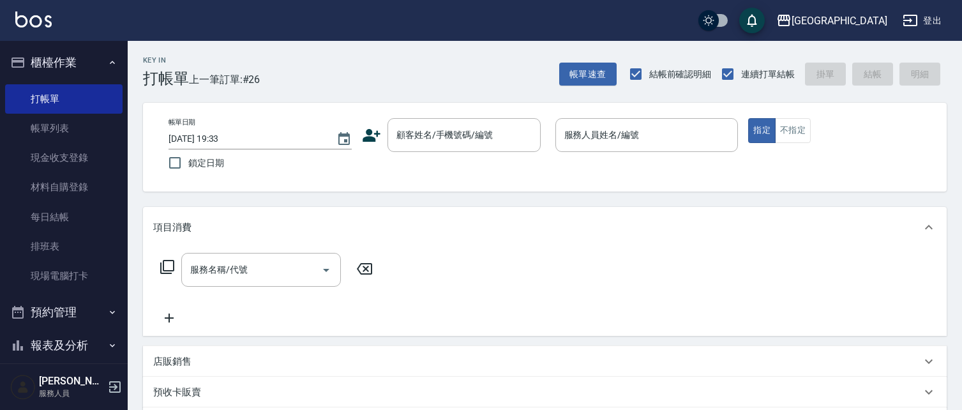
scroll to position [20, 0]
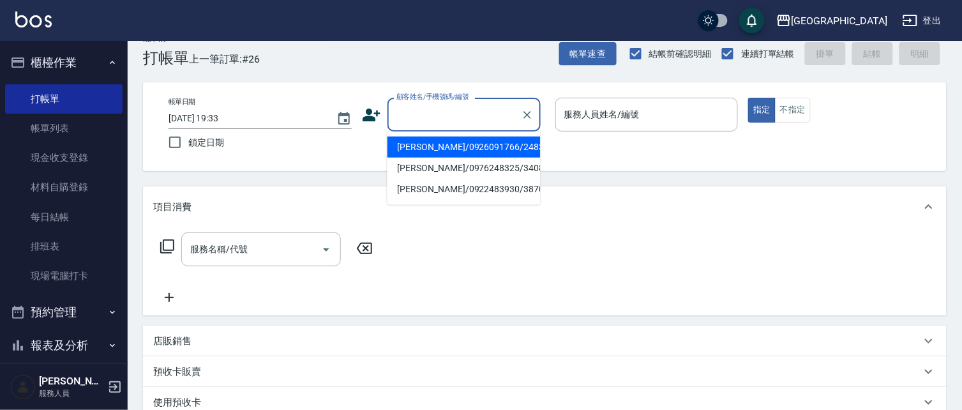
click at [426, 115] on input "顧客姓名/手機號碼/編號" at bounding box center [454, 114] width 123 height 22
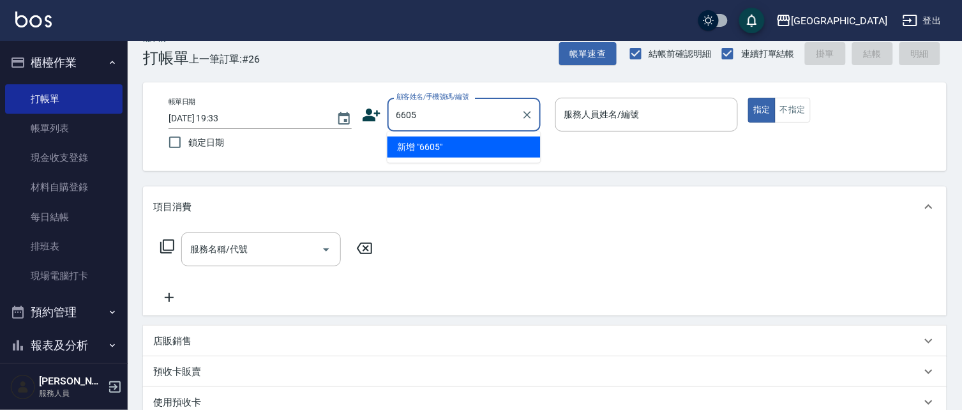
type input "6605"
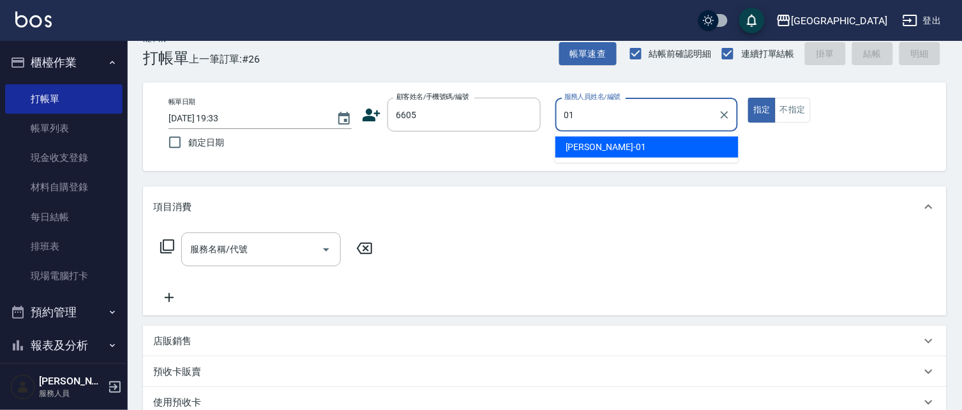
type input "[PERSON_NAME]-01"
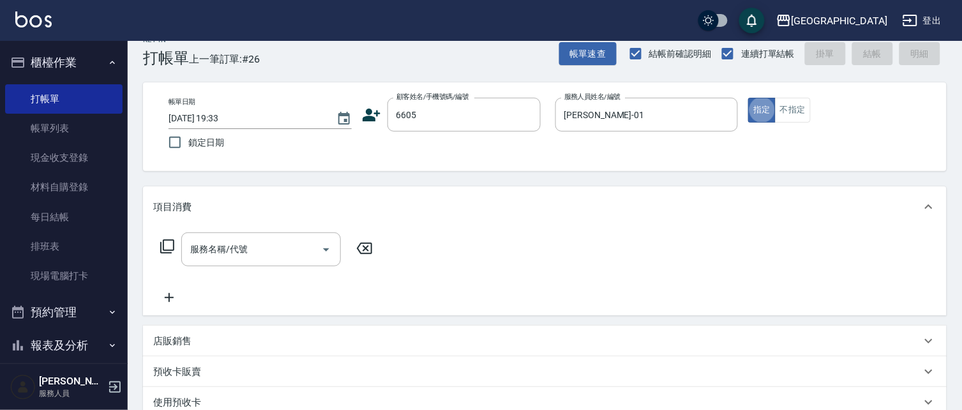
type button "true"
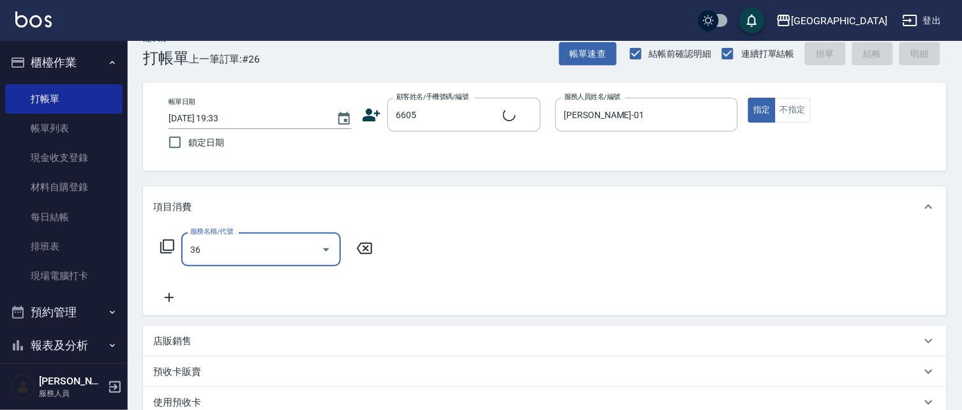
type input "363"
type input "林碧連/6605_林碧連/6605"
type input "3"
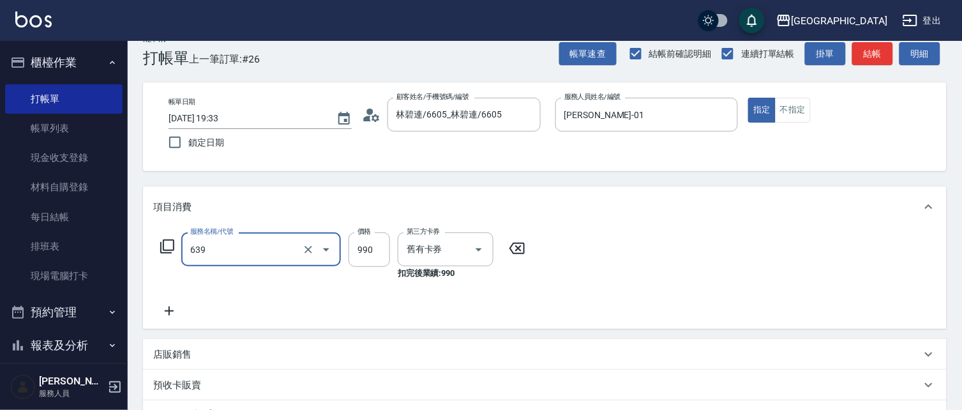
type input "(芙)蘆薈髮膜套卡(自材)(639)"
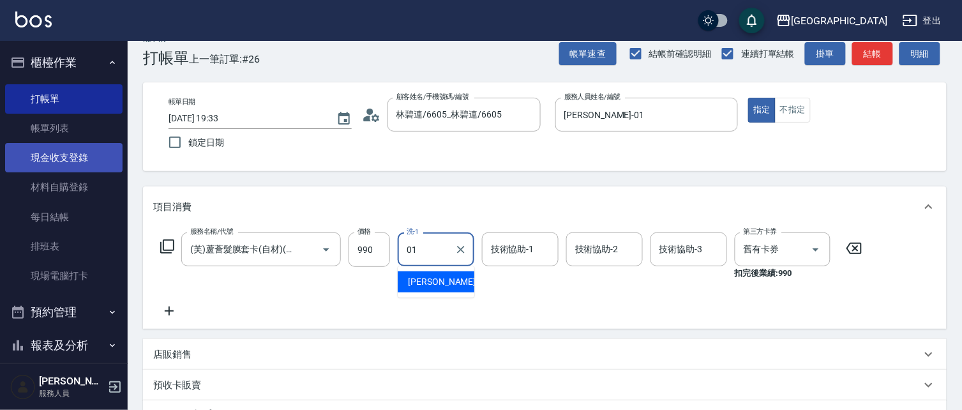
type input "[PERSON_NAME]-01"
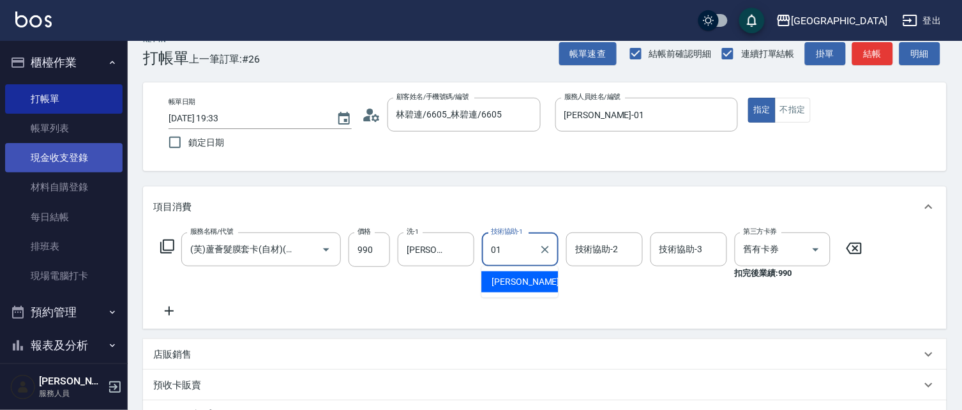
type input "[PERSON_NAME]-01"
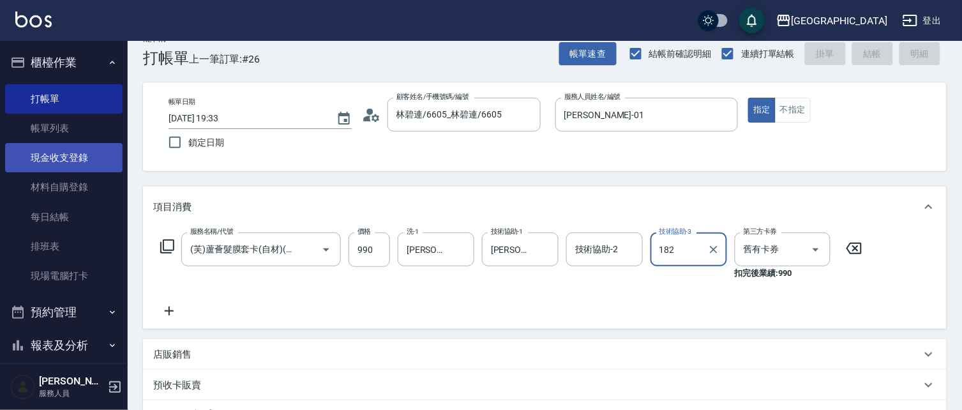
type input "1828"
type input "[DATE] 20:22"
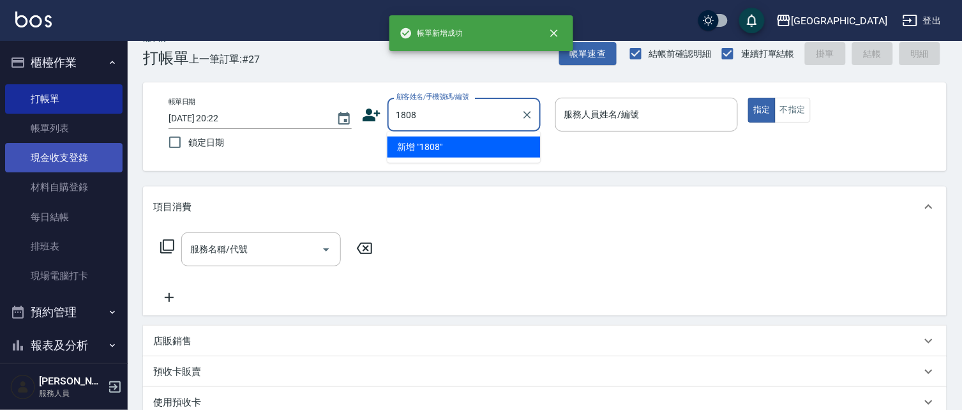
type input "1808"
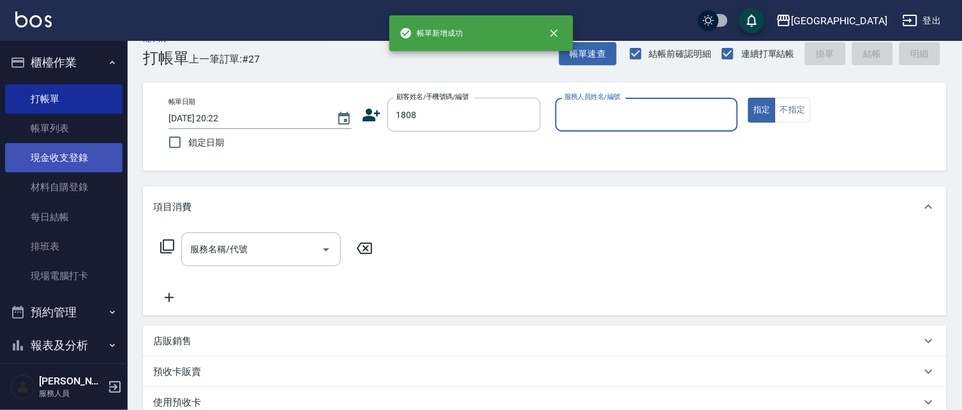
type input "0"
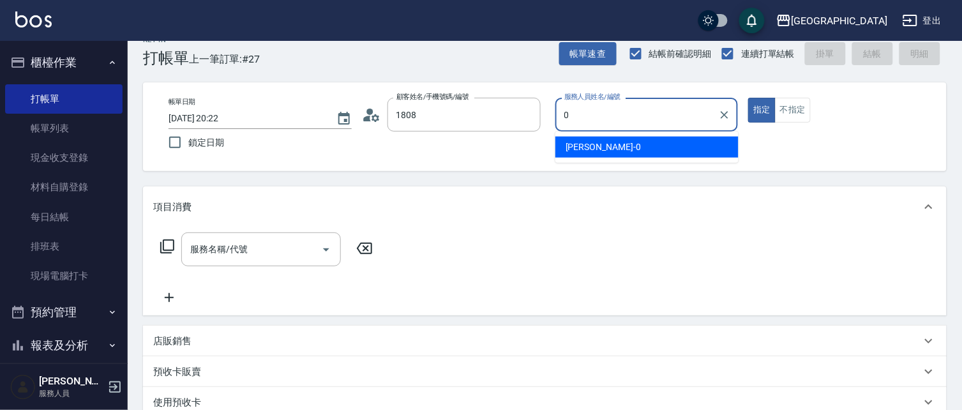
type input "[PERSON_NAME]/0937839697/1808"
click at [526, 112] on icon "Clear" at bounding box center [528, 115] width 8 height 8
type input "0"
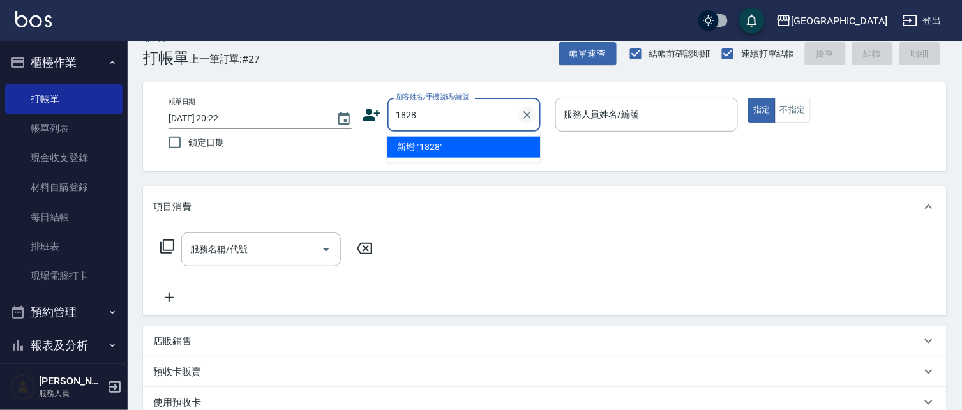
type input "1828"
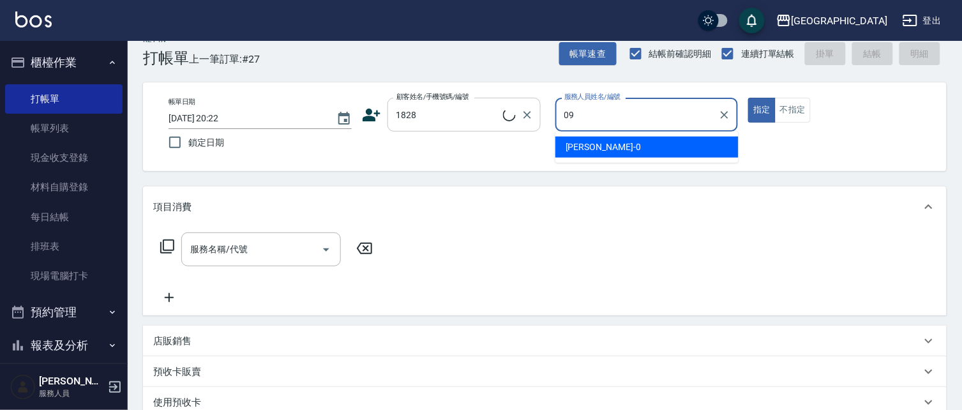
type input "09"
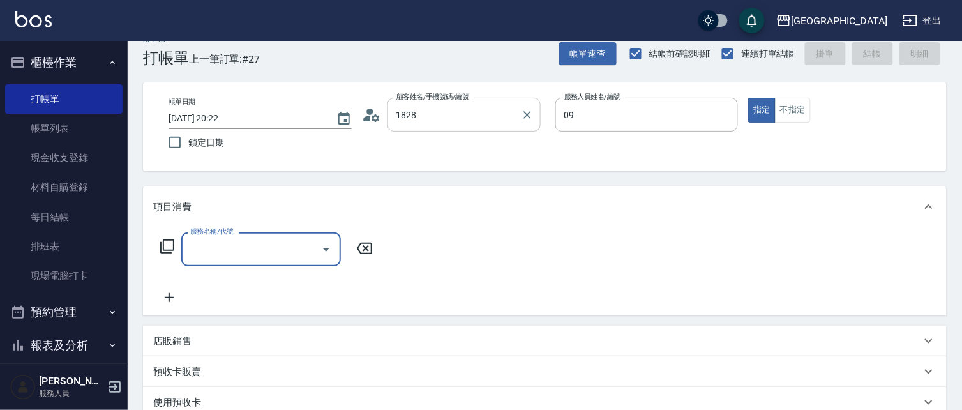
type input "[PERSON_NAME]/0938009127/1828"
type input "[PERSON_NAME]-09"
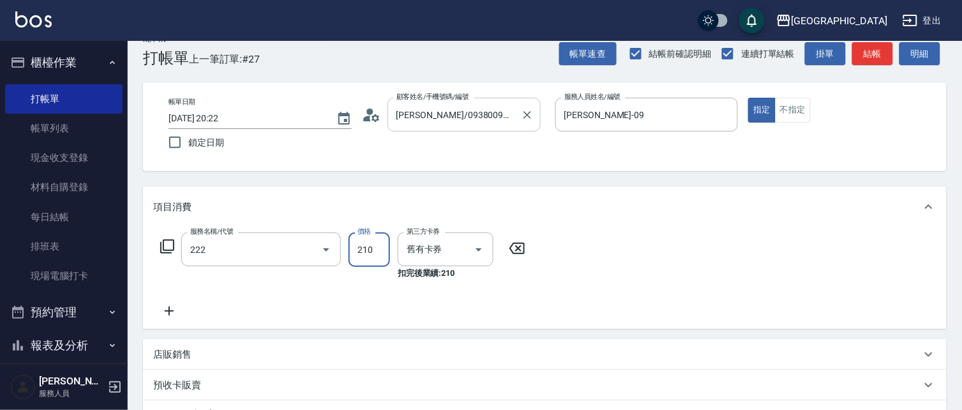
type input "洗髮卡券[210](222)"
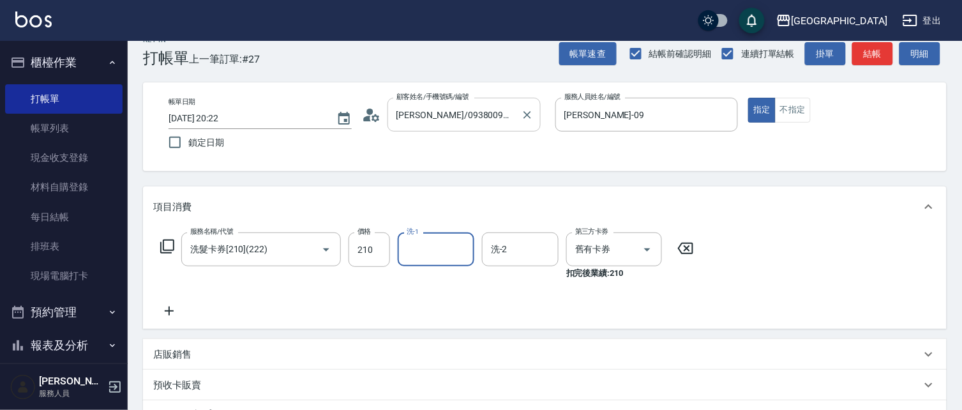
type input "0"
type input "[PERSON_NAME]-15"
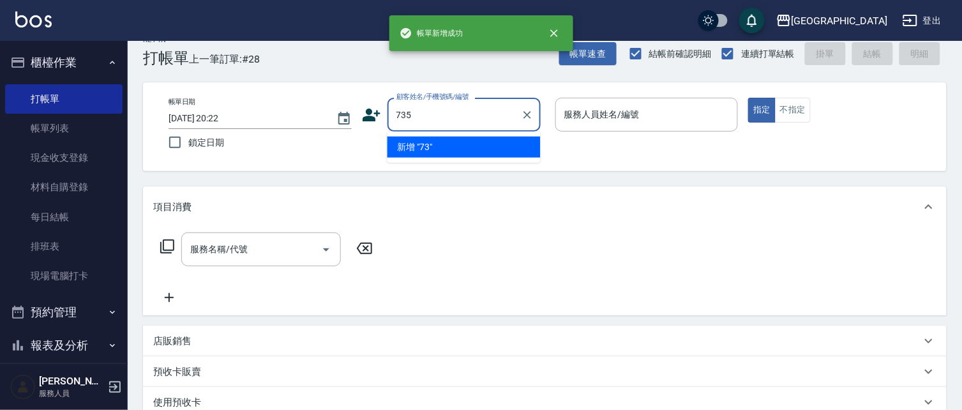
type input "735"
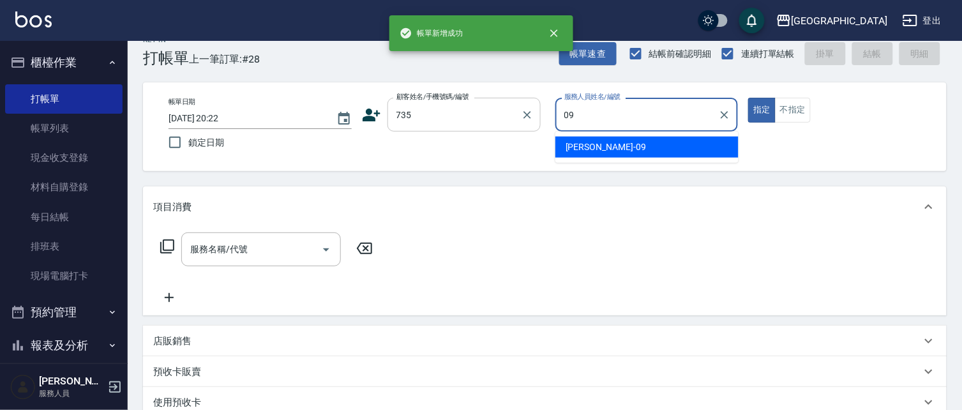
type input "[PERSON_NAME]-09"
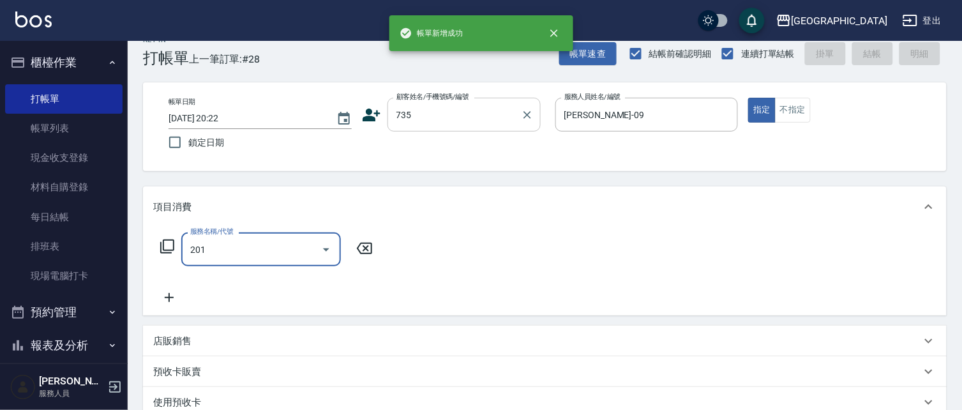
type input "201"
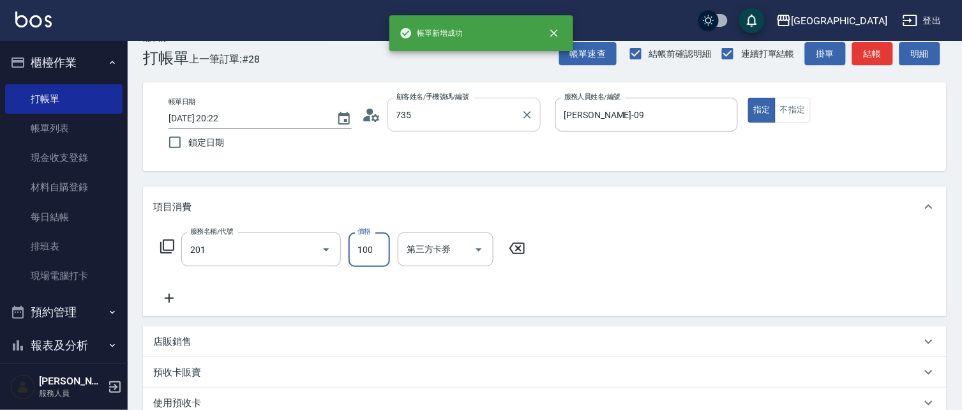
type input "[PERSON_NAME]/ 0958338986/735"
type input "洗髮[100](201)"
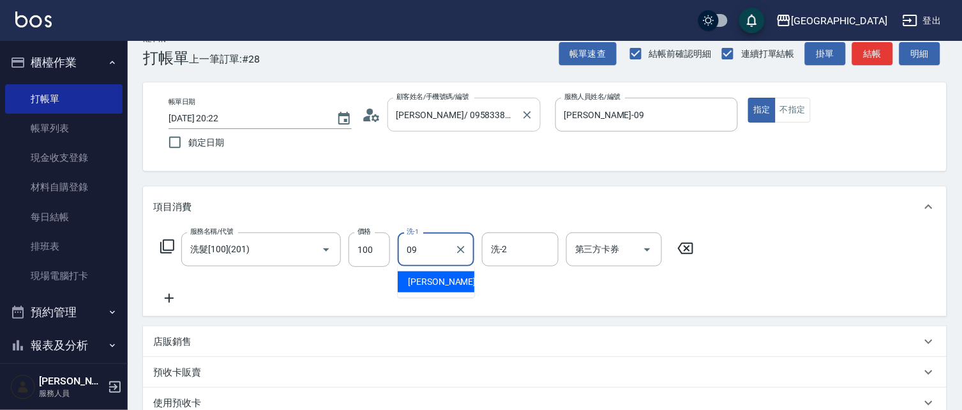
type input "[PERSON_NAME]-09"
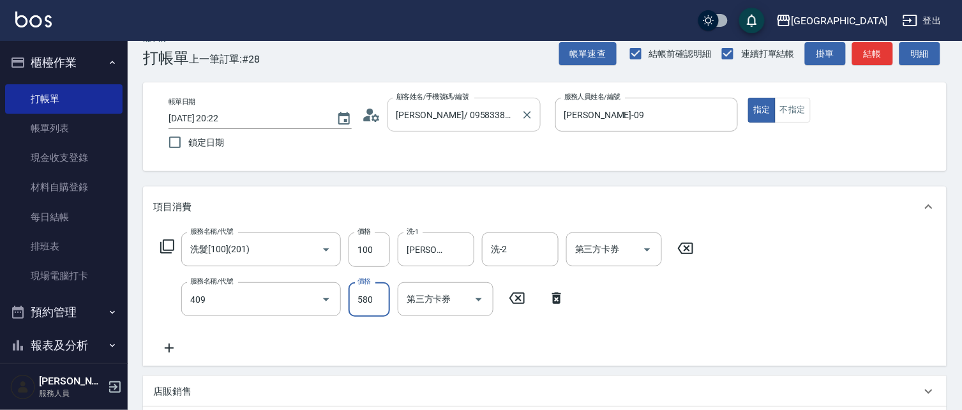
type input "剪髮(550)(409)"
click at [578, 59] on button "帳單速查" at bounding box center [587, 54] width 57 height 24
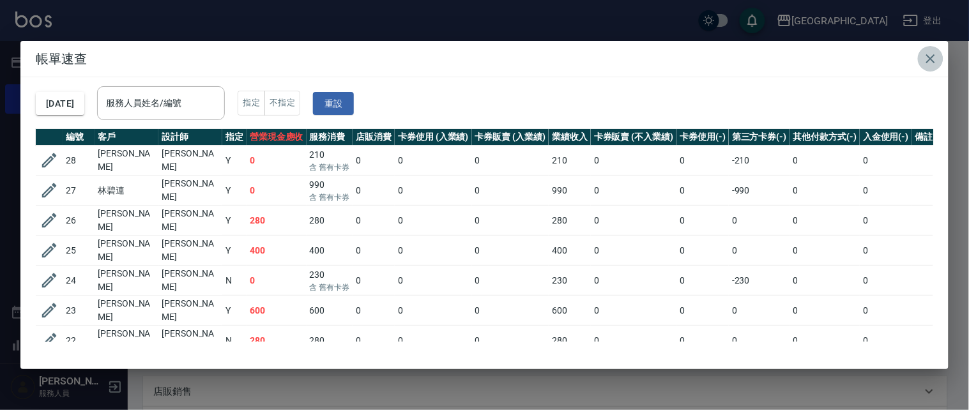
click at [935, 53] on icon "button" at bounding box center [930, 58] width 15 height 15
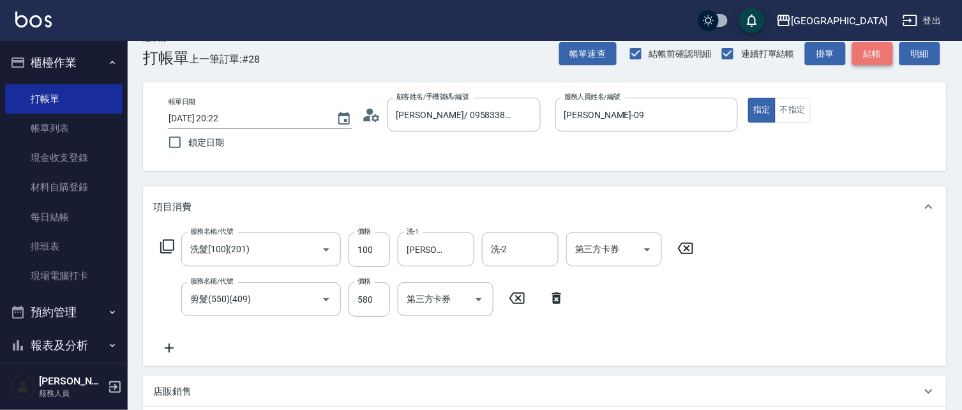
click at [870, 58] on button "結帳" at bounding box center [872, 54] width 41 height 24
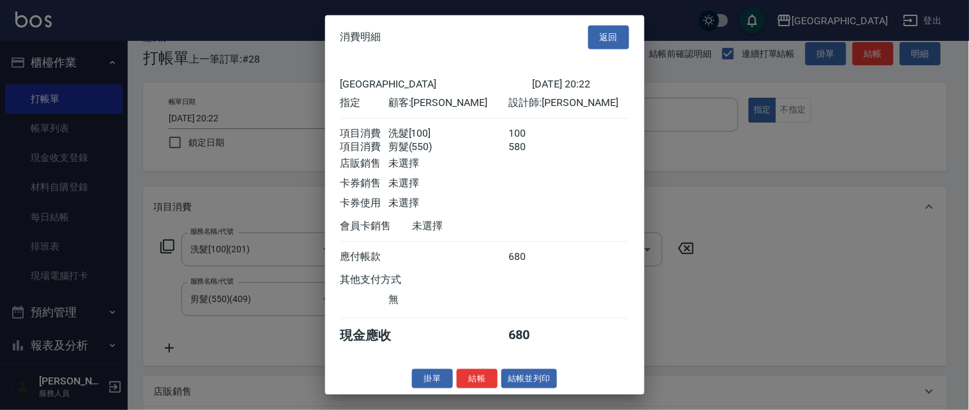
click at [478, 382] on button "結帳" at bounding box center [476, 378] width 41 height 20
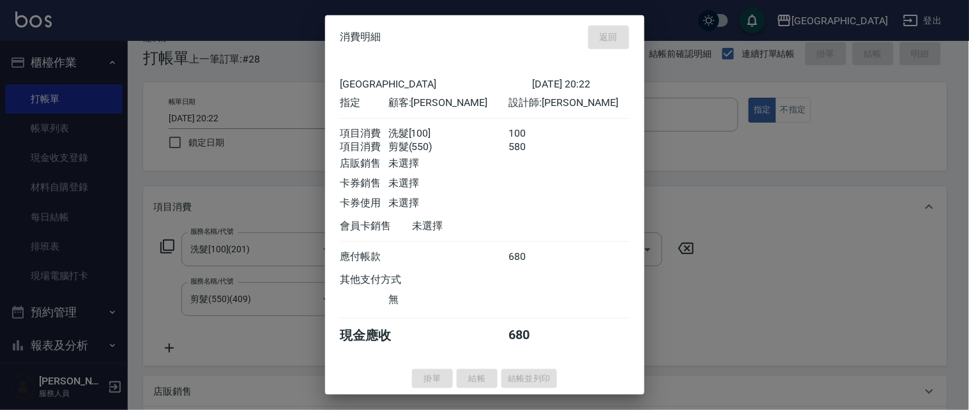
type input "[DATE] 20:23"
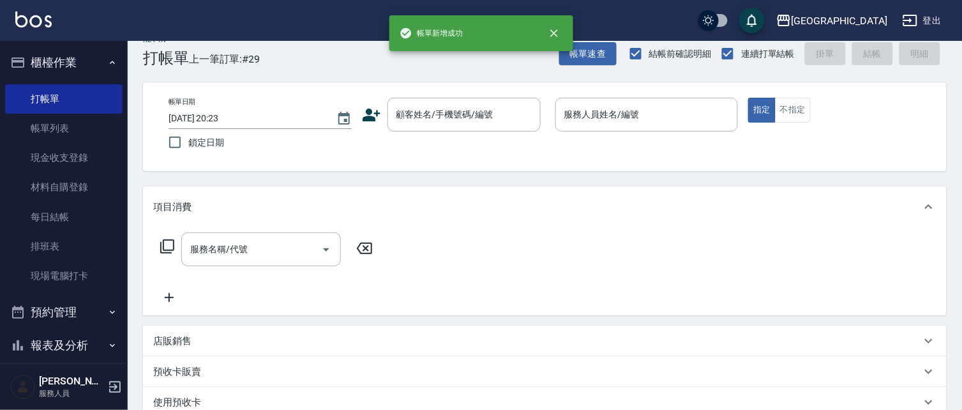
click at [59, 60] on button "櫃檯作業" at bounding box center [63, 62] width 117 height 33
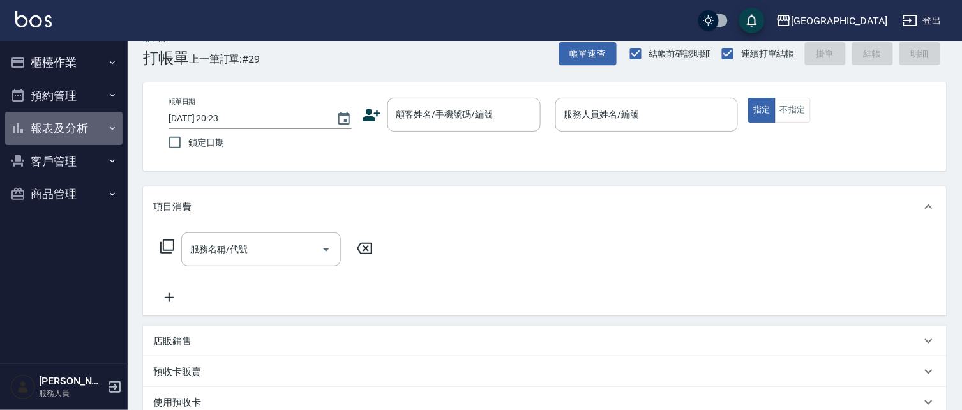
click at [54, 126] on button "報表及分析" at bounding box center [63, 128] width 117 height 33
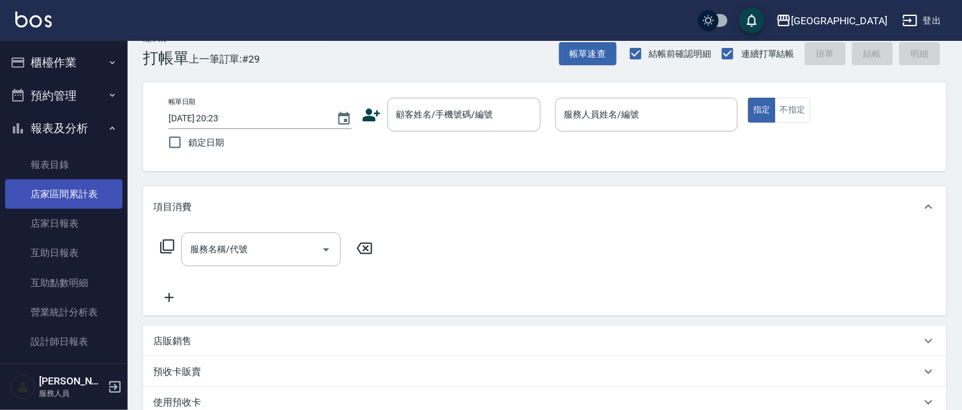
drag, startPoint x: 89, startPoint y: 216, endPoint x: 96, endPoint y: 199, distance: 18.4
click at [90, 214] on link "店家日報表" at bounding box center [63, 223] width 117 height 29
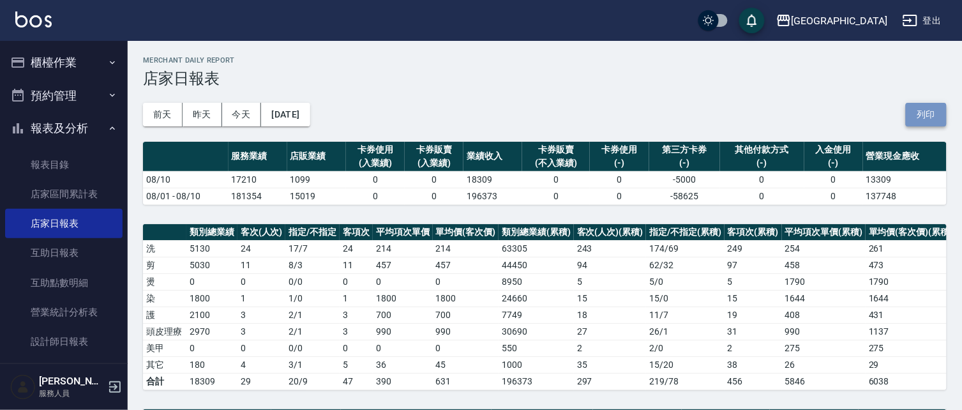
click at [931, 114] on button "列印" at bounding box center [926, 115] width 41 height 24
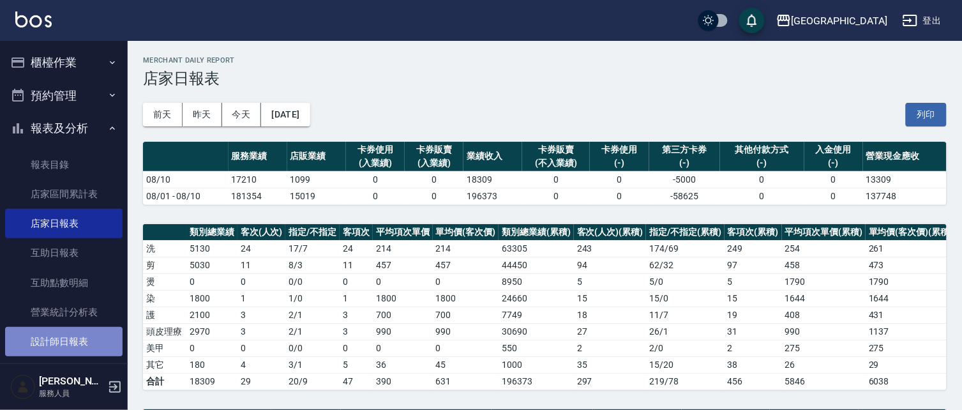
click at [78, 336] on link "設計師日報表" at bounding box center [63, 341] width 117 height 29
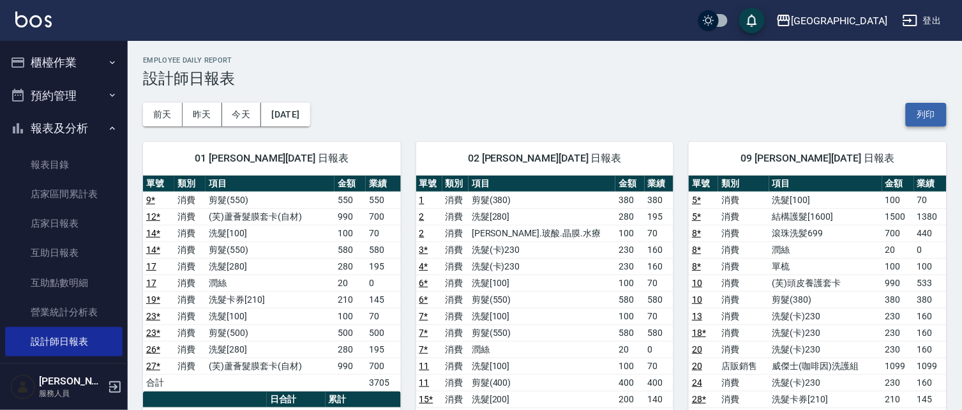
click at [930, 121] on button "列印" at bounding box center [926, 115] width 41 height 24
click at [79, 264] on link "互助日報表" at bounding box center [63, 252] width 117 height 29
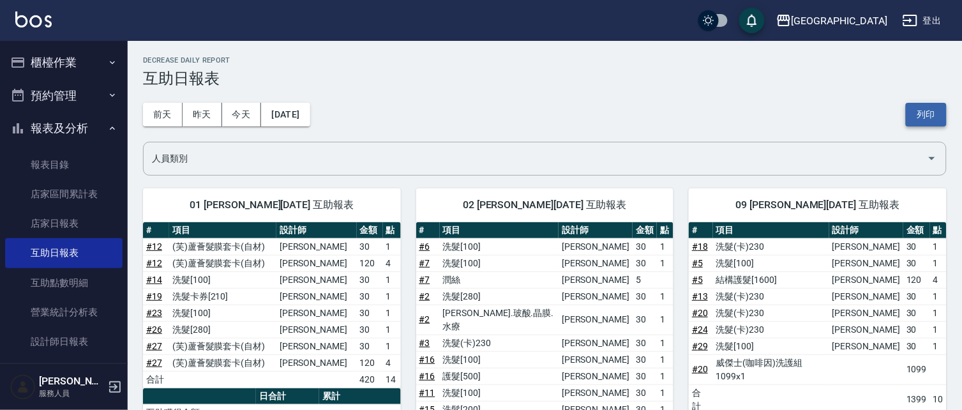
click at [930, 121] on button "列印" at bounding box center [926, 115] width 41 height 24
